Goal: Check status

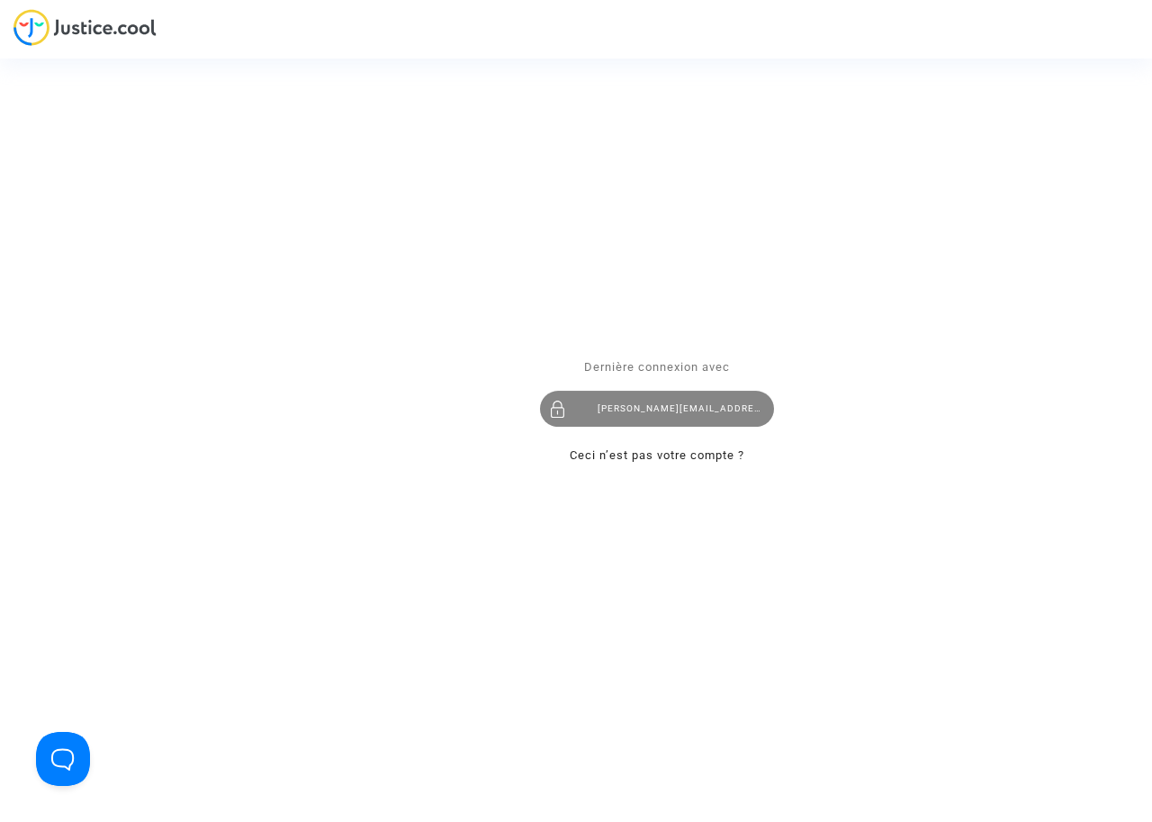
click at [670, 405] on div "[PERSON_NAME][EMAIL_ADDRESS][DOMAIN_NAME]" at bounding box center [657, 409] width 234 height 36
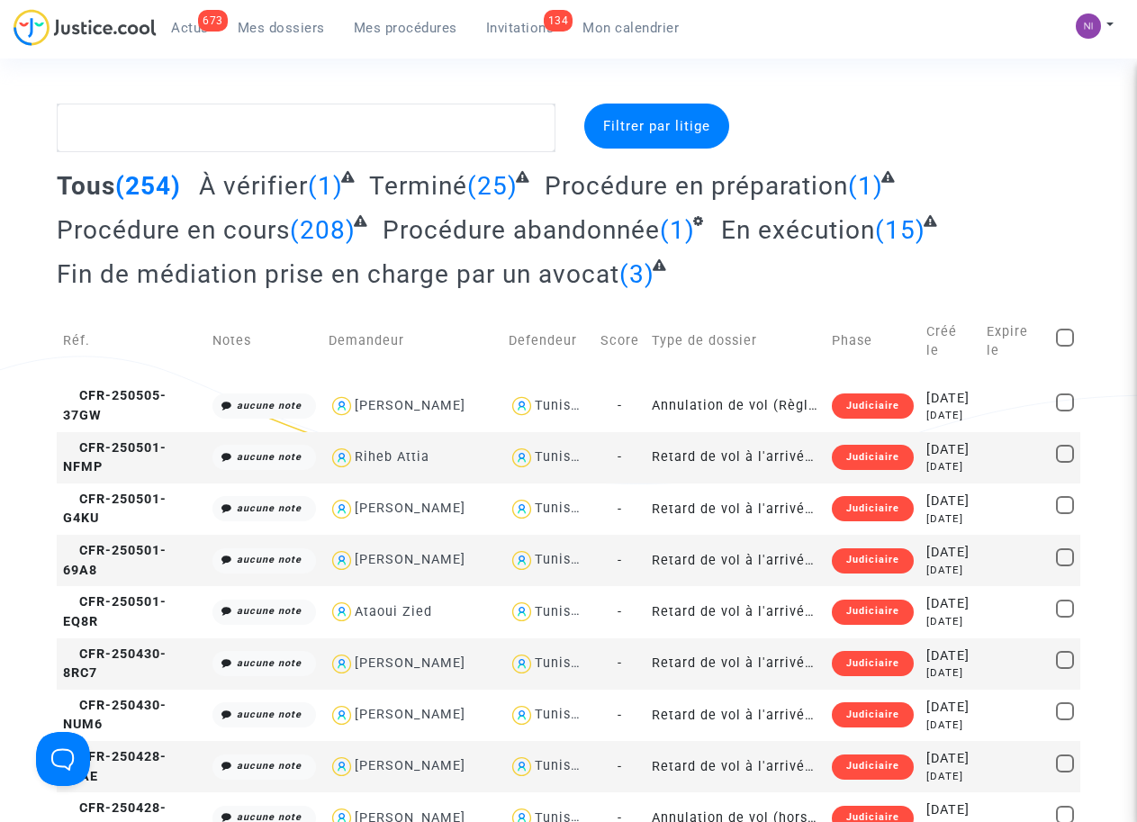
click at [178, 135] on textarea at bounding box center [306, 128] width 498 height 49
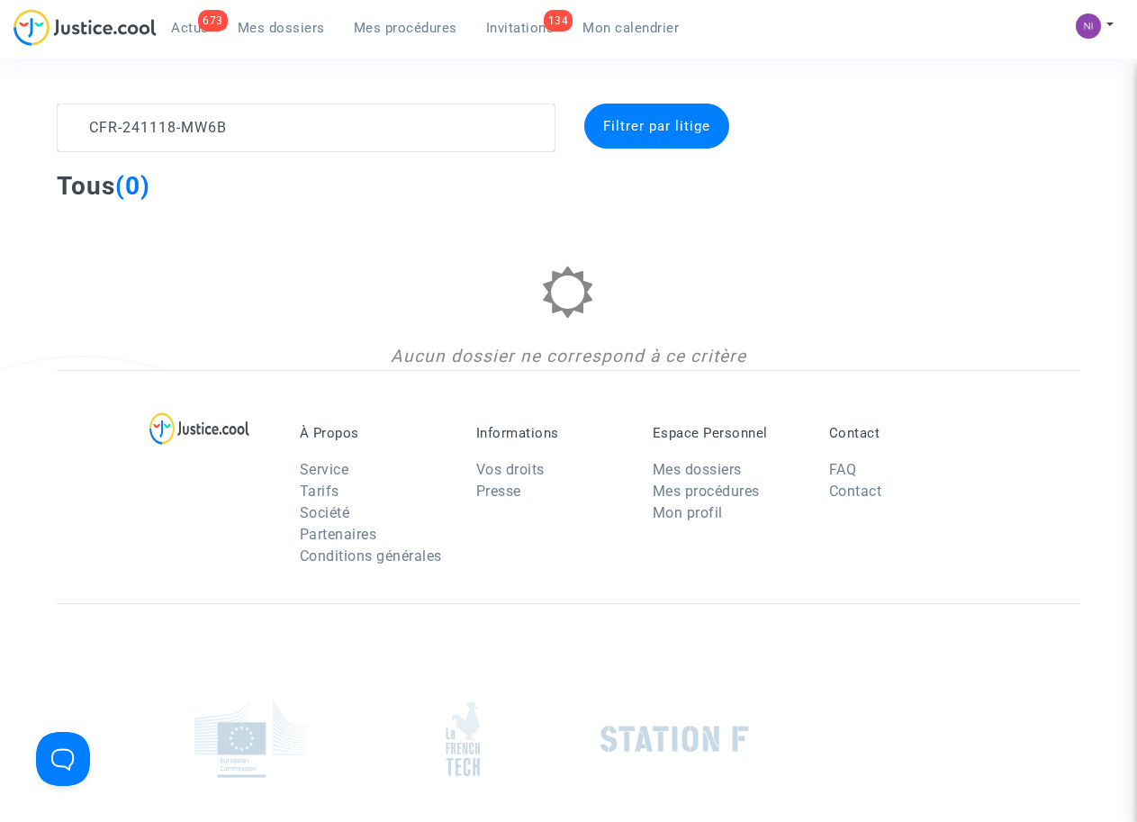
click at [302, 112] on textarea at bounding box center [306, 128] width 498 height 49
click at [83, 120] on textarea at bounding box center [306, 128] width 498 height 49
click at [275, 131] on textarea at bounding box center [306, 128] width 498 height 49
click at [91, 117] on textarea at bounding box center [306, 128] width 498 height 49
type textarea "CFR-241118-MW6B"
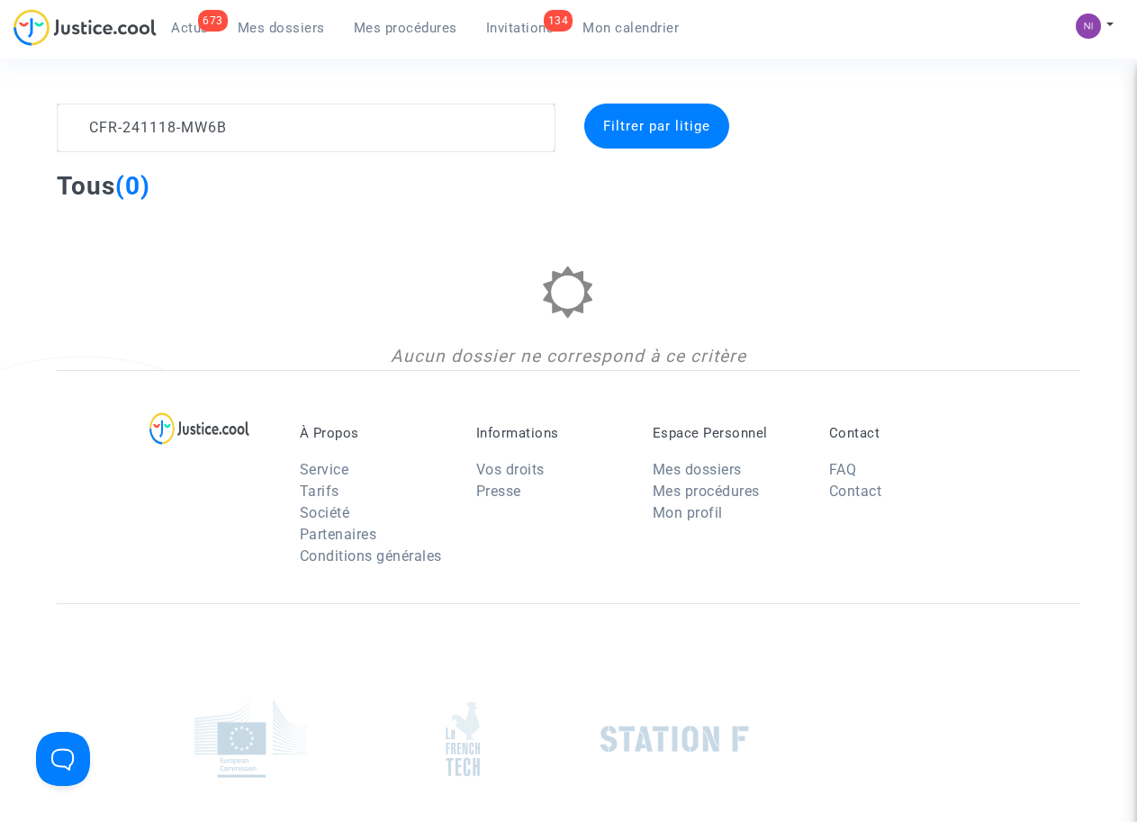
click at [279, 155] on complex-dispute-list "CFR-241118-MW6B Filtrer par litige Tous (0) Aucun dossier ne correspond à ce cr…" at bounding box center [569, 237] width 1024 height 266
click at [279, 142] on textarea at bounding box center [306, 128] width 498 height 49
drag, startPoint x: 284, startPoint y: 133, endPoint x: 86, endPoint y: 99, distance: 201.9
click at [86, 99] on section "CFR-241118-MW6B Filtrer par litige Tous (0) Aucun dossier ne correspond à ce cr…" at bounding box center [568, 519] width 1137 height 1038
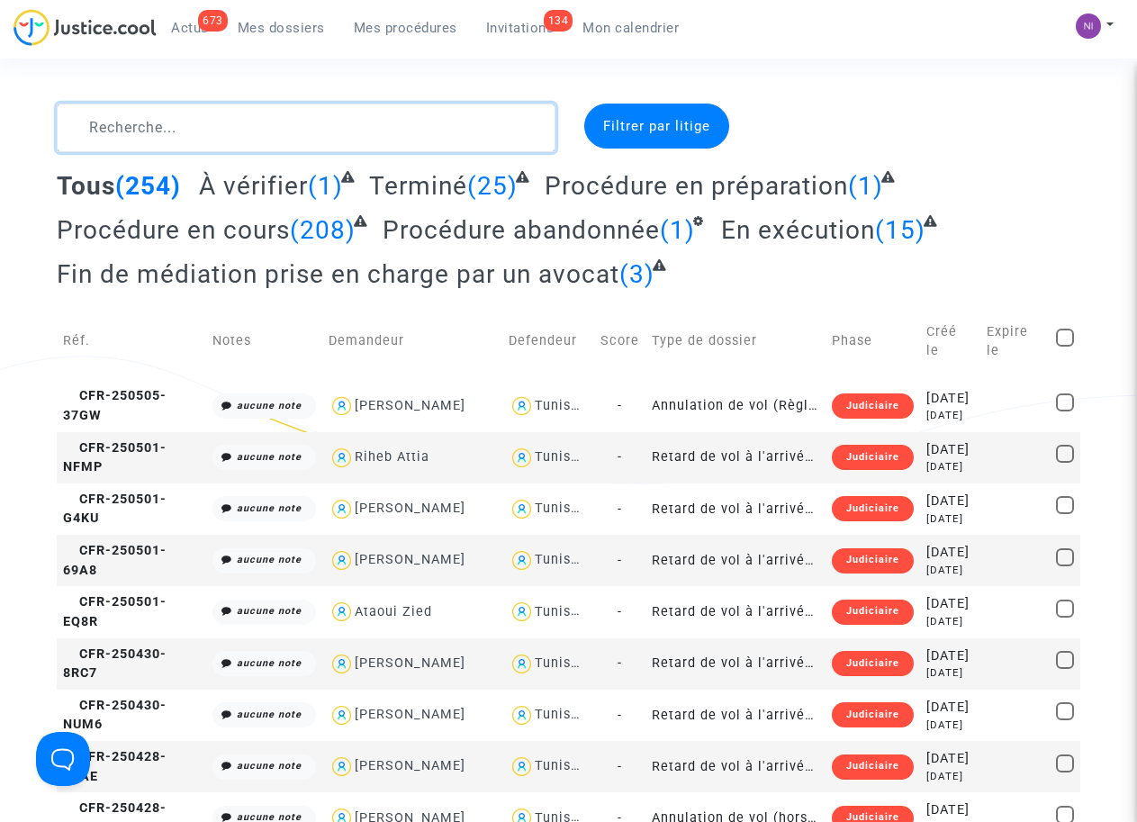
click at [137, 119] on textarea at bounding box center [306, 128] width 498 height 49
click at [135, 121] on textarea at bounding box center [306, 128] width 498 height 49
click at [117, 128] on textarea at bounding box center [306, 128] width 498 height 49
type textarea "CFR-241118-MW6B"
click at [95, 122] on textarea at bounding box center [306, 128] width 498 height 49
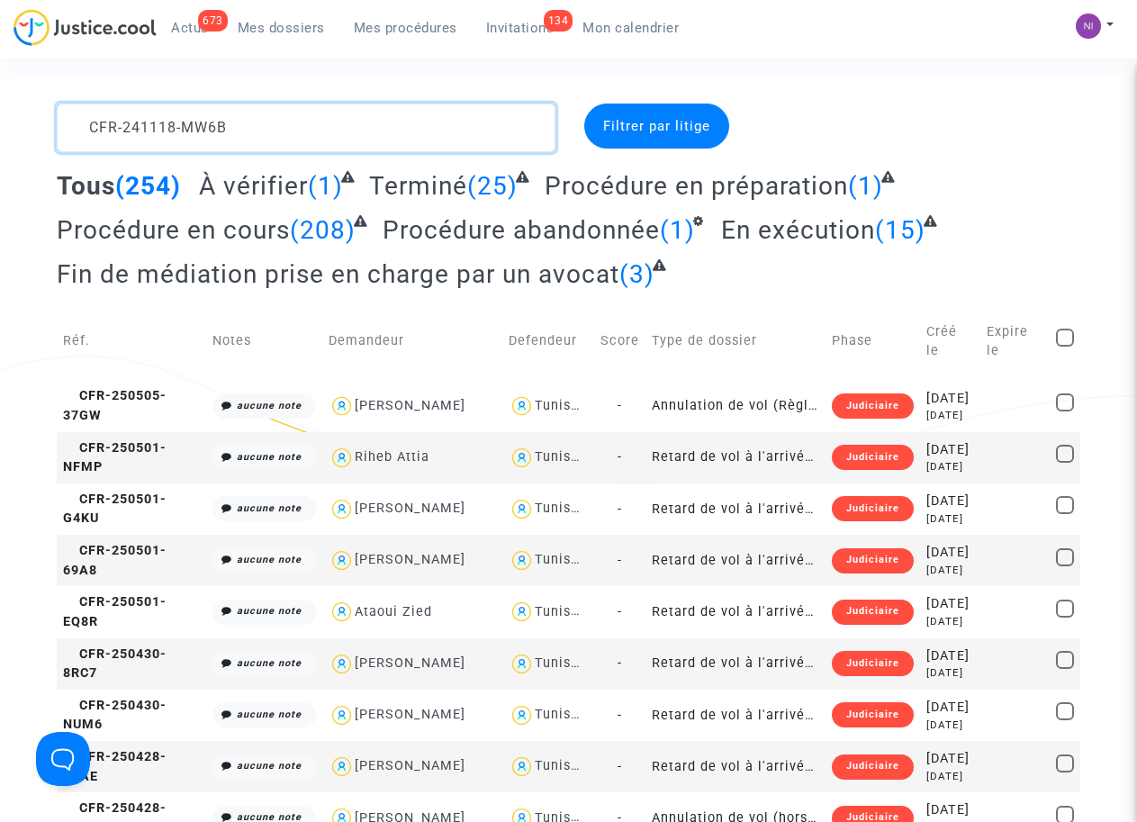
click at [89, 119] on textarea at bounding box center [306, 128] width 498 height 49
